Goal: Find specific page/section: Find specific page/section

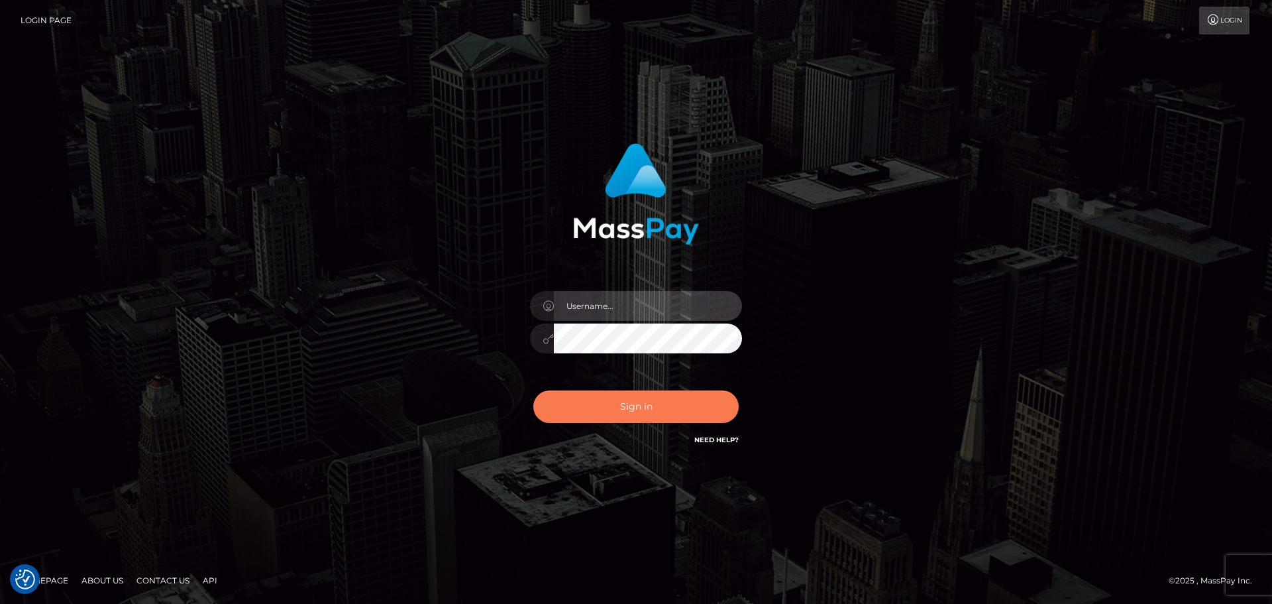
type input "[PERSON_NAME].B2Spin"
click at [585, 402] on button "Sign in" at bounding box center [635, 406] width 205 height 32
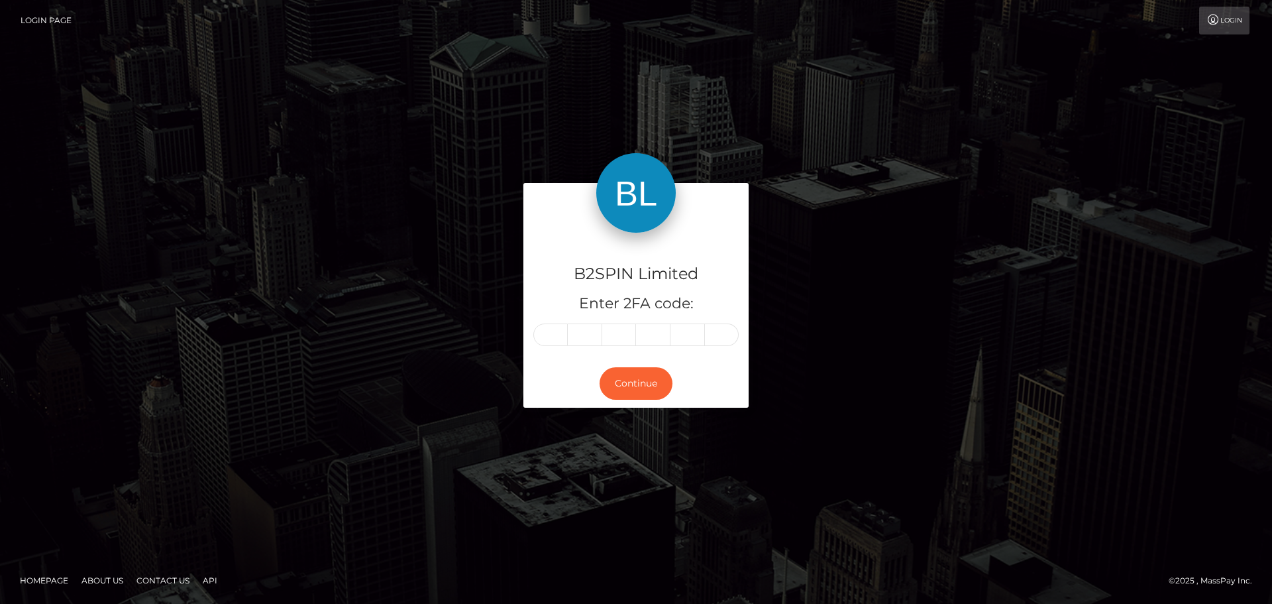
click at [557, 335] on input "text" at bounding box center [550, 334] width 34 height 23
click at [560, 337] on input "text" at bounding box center [550, 334] width 34 height 23
type input "8"
type input "1"
type input "8"
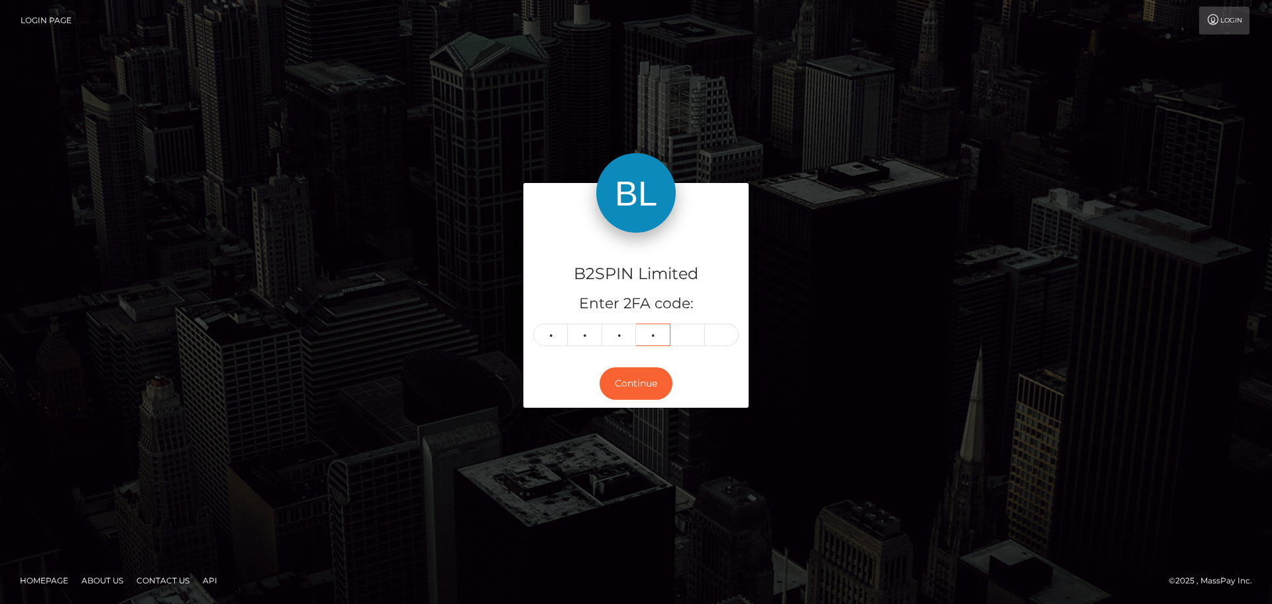
type input "7"
type input "4"
type input "0"
click at [666, 381] on button "Continue" at bounding box center [636, 383] width 73 height 32
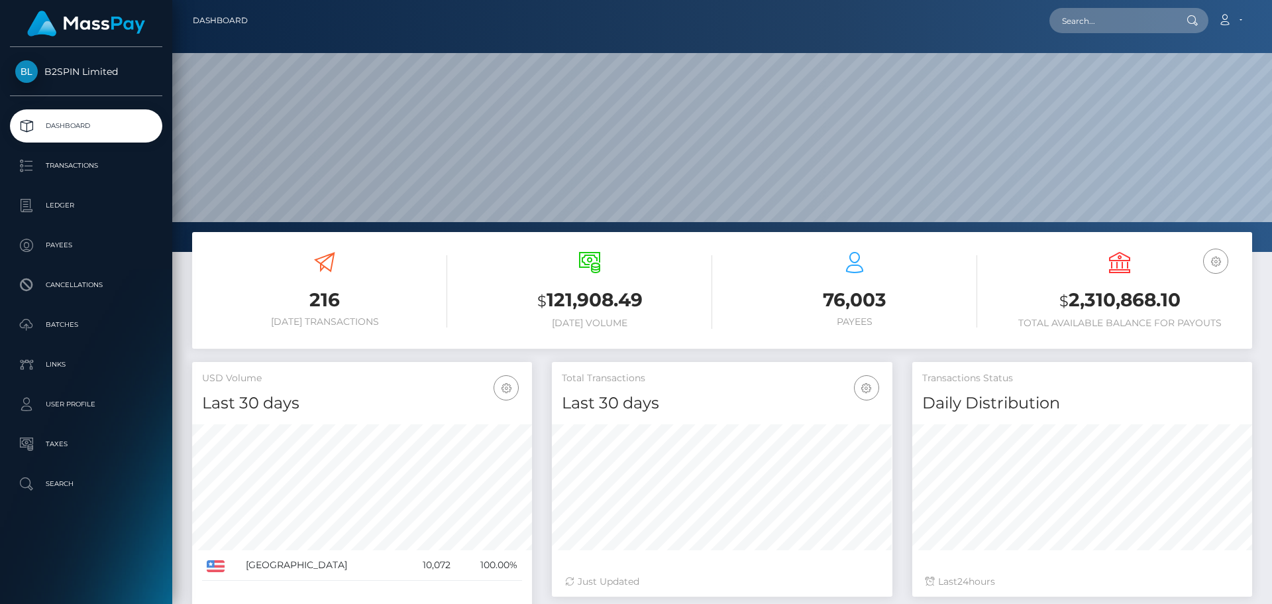
scroll to position [235, 341]
click at [1135, 12] on input "text" at bounding box center [1112, 20] width 125 height 25
paste input "3200956"
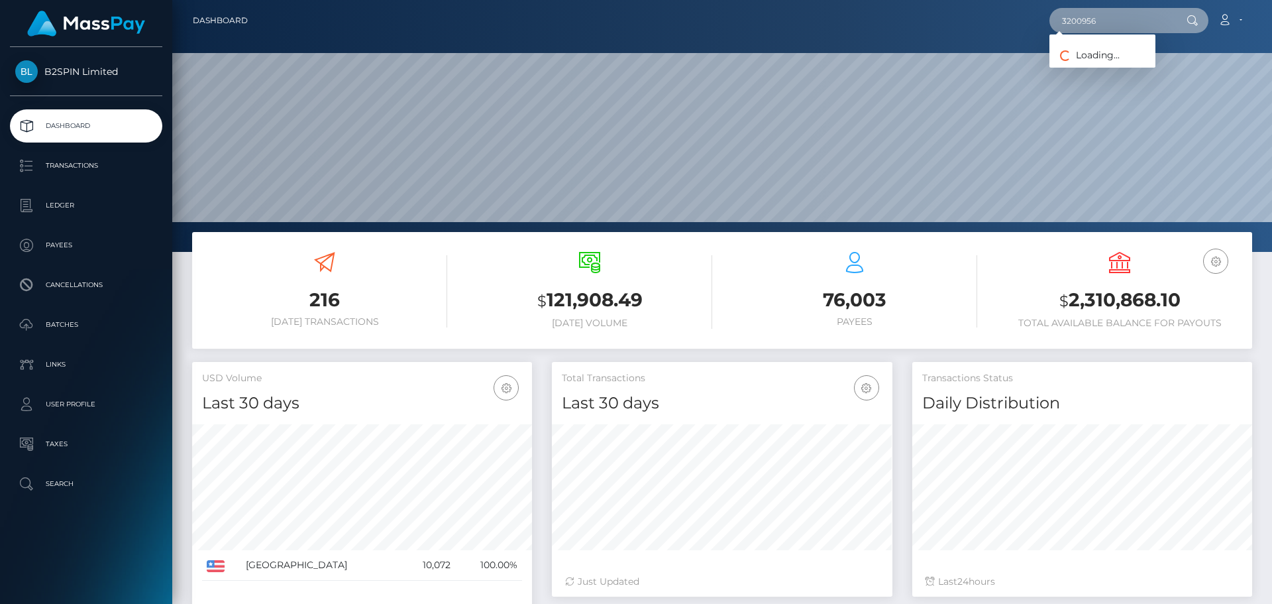
type input "3200956"
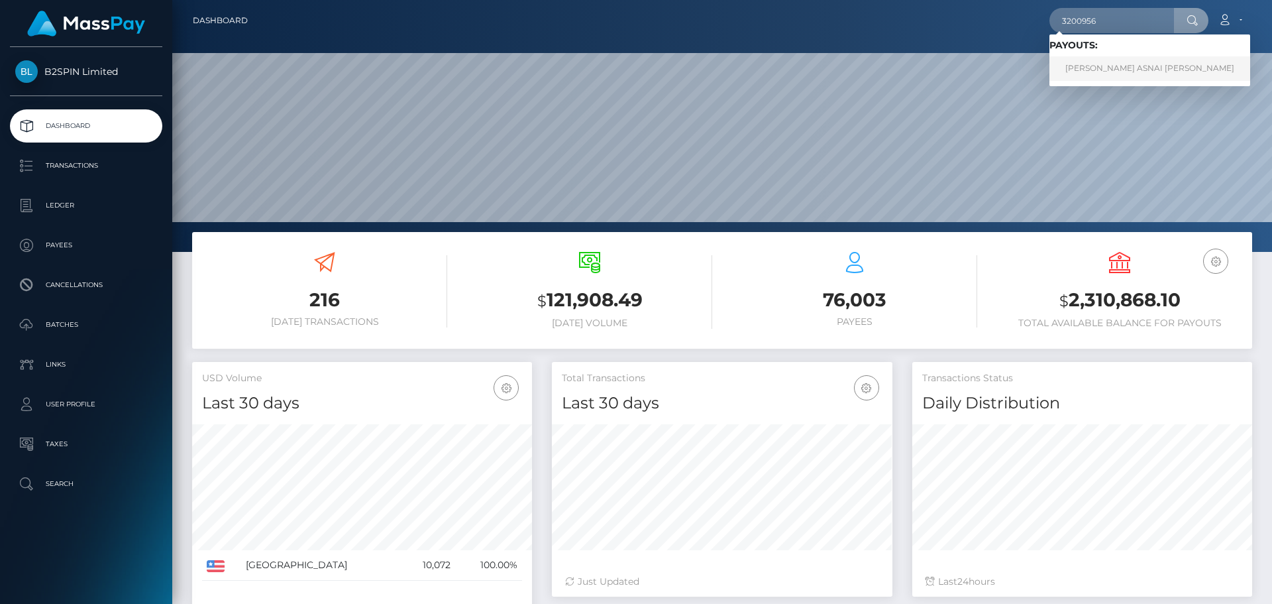
click at [1099, 70] on link "JENNIFER ASNAI VASALLO" at bounding box center [1150, 68] width 201 height 25
